Goal: Find contact information: Find contact information

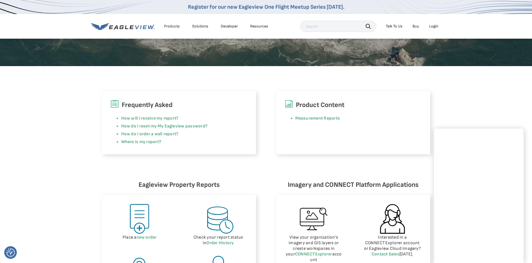
click at [433, 28] on div "Login" at bounding box center [433, 26] width 9 height 5
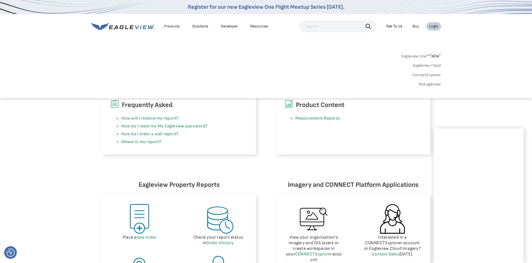
click at [425, 85] on link "MyEagleview" at bounding box center [430, 84] width 22 height 5
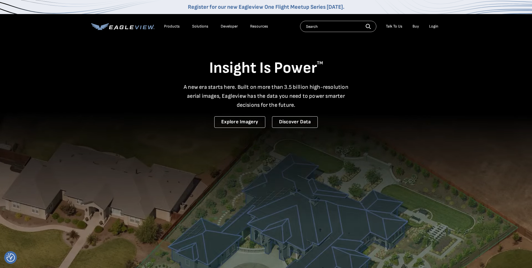
click at [392, 24] on div "Talk To Us" at bounding box center [394, 26] width 17 height 5
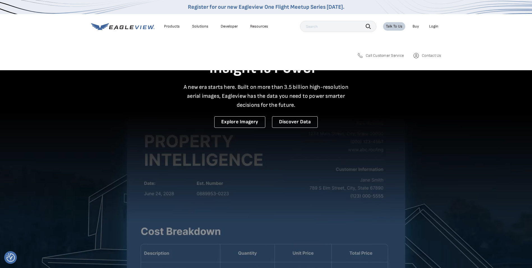
click at [392, 54] on span "Call Customer Service" at bounding box center [385, 55] width 38 height 5
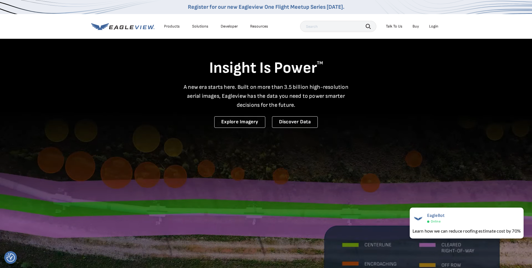
click at [394, 26] on div "Talk To Us" at bounding box center [394, 26] width 17 height 5
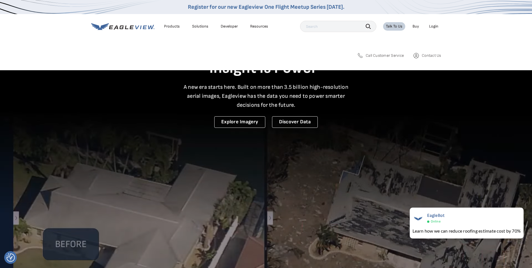
click at [424, 53] on span "Contact Us" at bounding box center [431, 55] width 19 height 5
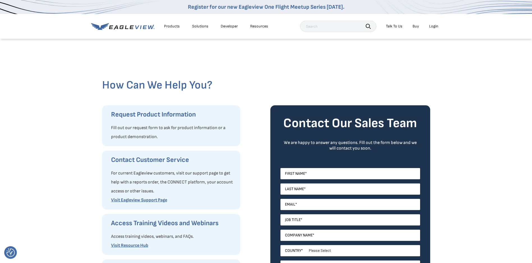
click at [144, 27] on icon at bounding box center [145, 27] width 4 height 4
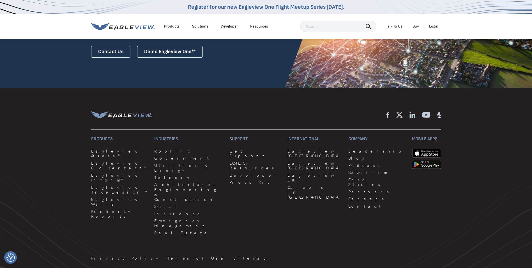
scroll to position [1533, 0]
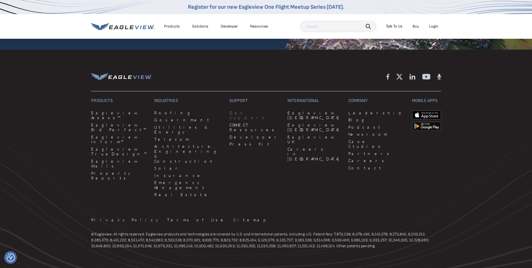
click at [229, 110] on link "Get Support" at bounding box center [254, 115] width 51 height 10
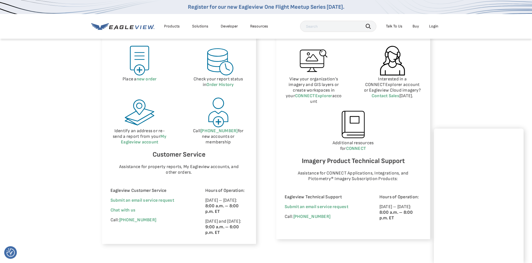
scroll to position [281, 0]
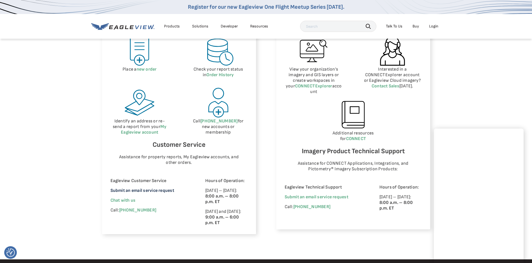
click at [121, 190] on link "Submit an email service request" at bounding box center [143, 190] width 64 height 5
